Goal: Transaction & Acquisition: Purchase product/service

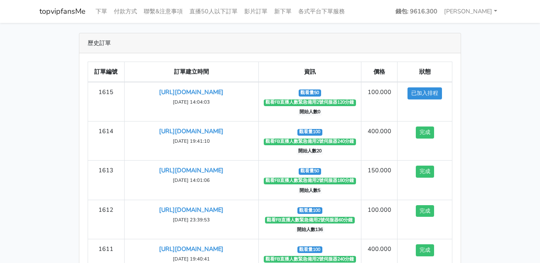
click at [520, 103] on main "歷史訂單 訂單編號 訂單建立時間 資訊 價格 狀態 1615 [URL][DOMAIN_NAME] ‹" at bounding box center [270, 174] width 540 height 302
drag, startPoint x: 464, startPoint y: 36, endPoint x: 433, endPoint y: 32, distance: 31.3
click at [464, 36] on div "歷史訂單 訂單編號 訂單建立時間 資訊 價格 狀態 1615 [URL][DOMAIN_NAME] ‹" at bounding box center [270, 174] width 395 height 282
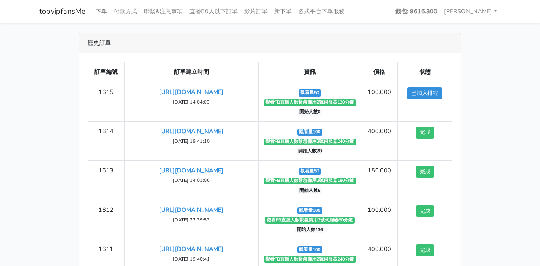
click at [105, 10] on link "下單" at bounding box center [101, 11] width 18 height 16
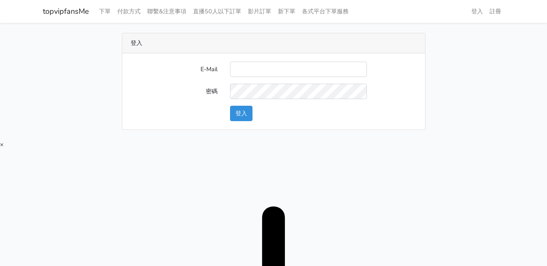
drag, startPoint x: 515, startPoint y: 62, endPoint x: 470, endPoint y: 62, distance: 44.5
click at [515, 62] on main "登入 E-Mail 密碼 登入" at bounding box center [273, 81] width 547 height 117
click at [287, 65] on input "E-Mail" at bounding box center [298, 69] width 137 height 15
type input "twtop123@uahoo.com.tw"
click at [247, 112] on button "登入" at bounding box center [241, 113] width 22 height 15
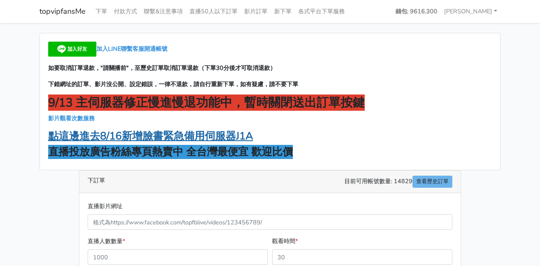
click at [226, 140] on strong "點這邊進去8/16新增臉書緊急備用伺服器J1A" at bounding box center [150, 136] width 205 height 14
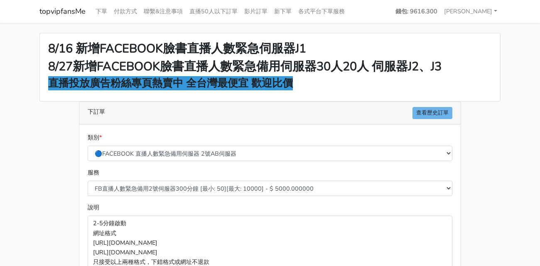
click at [492, 97] on div "8/16 新增FACEBOOK臉書直播人數緊急伺服器J1 8/27新增FACEBOOK臉書直播人數緊急備用伺服器30人20人 伺服器J2、J3 直播投放廣告粉…" at bounding box center [270, 67] width 460 height 68
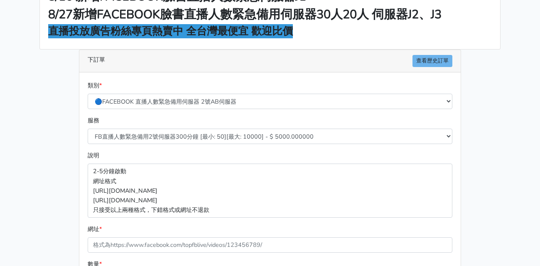
scroll to position [125, 0]
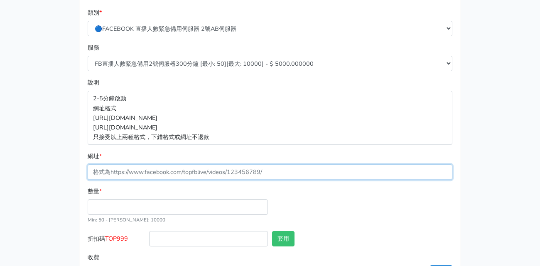
click at [177, 170] on input "網址 *" at bounding box center [270, 171] width 365 height 15
paste input "[URL][DOMAIN_NAME]"
type input "[URL][DOMAIN_NAME]"
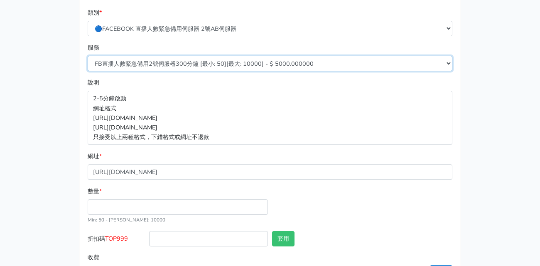
click at [199, 59] on select "FB直播人數緊急備用2號伺服器300分鐘 [最小: 50][最大: 10000] - $ 5000.000000 FB直播人數緊急備用2號伺服器60分鐘 [最…" at bounding box center [270, 63] width 365 height 15
select select "578"
click at [88, 56] on select "FB直播人數緊急備用2號伺服器300分鐘 [最小: 50][最大: 10000] - $ 5000.000000 FB直播人數緊急備用2號伺服器60分鐘 [最…" at bounding box center [270, 63] width 365 height 15
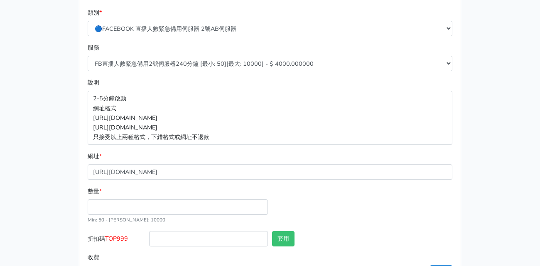
click at [52, 120] on div "8/16 新增FACEBOOK臉書直播人數緊急伺服器J1 8/27新增FACEBOOK臉書直播人數緊急備用伺服器30人20人 伺服器J2、J3 直播投放廣告粉…" at bounding box center [270, 98] width 474 height 381
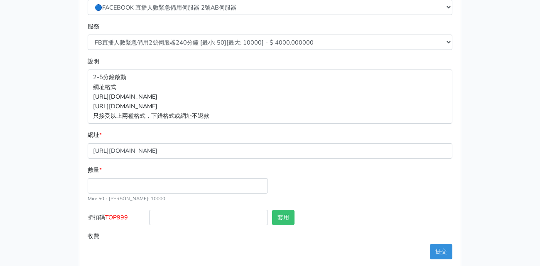
scroll to position [158, 0]
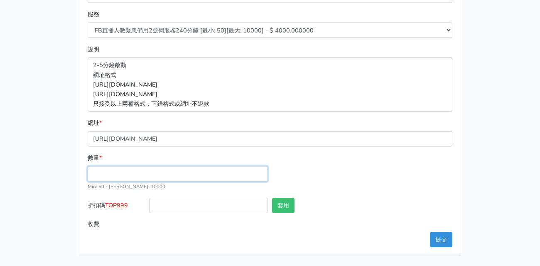
click at [169, 172] on input "數量 *" at bounding box center [178, 173] width 180 height 15
type input "0"
type input "100"
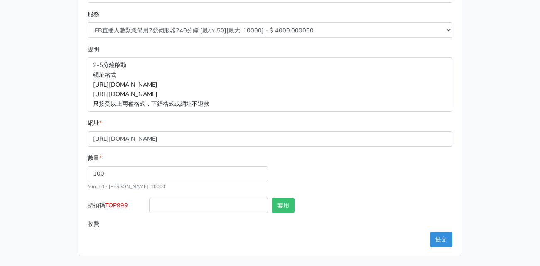
type input "400.000"
click at [120, 203] on span "TOP999" at bounding box center [116, 205] width 23 height 8
click at [149, 203] on input "折扣碼 TOP999" at bounding box center [208, 204] width 119 height 15
click at [120, 203] on span "TOP999" at bounding box center [116, 205] width 23 height 8
click at [149, 203] on input "折扣碼 TOP999" at bounding box center [208, 204] width 119 height 15
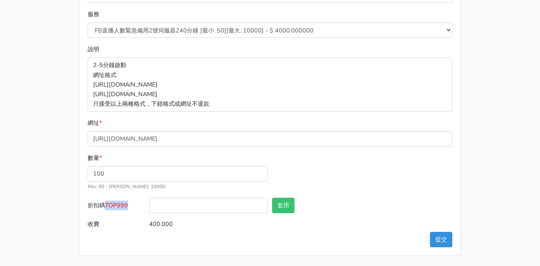
copy span "TOP999"
click at [172, 208] on input "折扣碼 TOP999" at bounding box center [208, 204] width 119 height 15
paste input "TOP999"
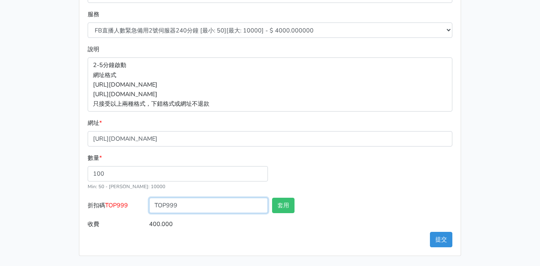
type input "TOP999"
click at [268, 209] on div "TOP999" at bounding box center [208, 206] width 123 height 19
click at [276, 207] on button "套用" at bounding box center [283, 204] width 22 height 15
type input "套用失敗"
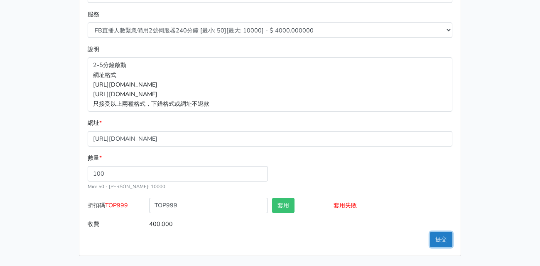
click at [448, 238] on button "提交" at bounding box center [441, 238] width 22 height 15
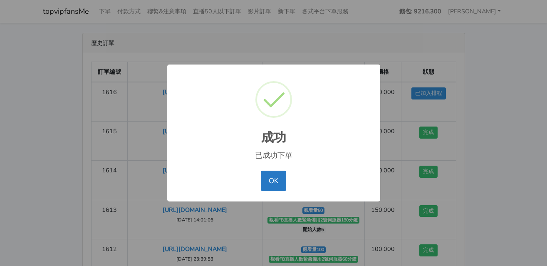
click at [397, 103] on div "成功 × 已成功下單 OK No Cancel" at bounding box center [273, 133] width 547 height 266
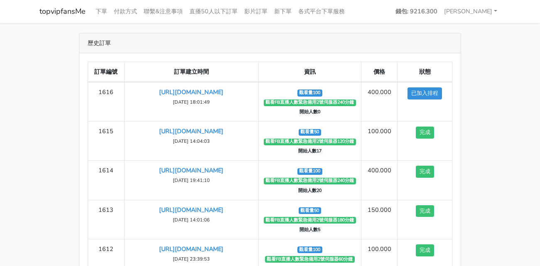
click at [439, 51] on div "歷史訂單" at bounding box center [270, 43] width 382 height 20
